Goal: Transaction & Acquisition: Purchase product/service

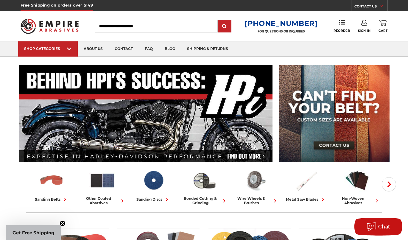
click at [49, 182] on img at bounding box center [51, 181] width 26 height 26
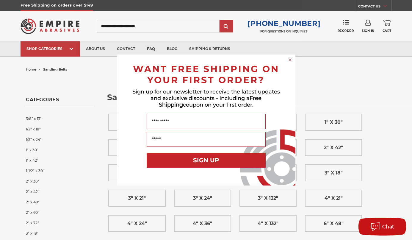
click at [288, 62] on icon "Close dialog" at bounding box center [290, 60] width 6 height 6
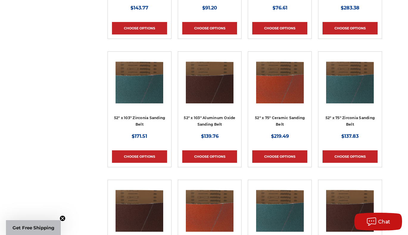
scroll to position [1030, 0]
